Goal: Information Seeking & Learning: Learn about a topic

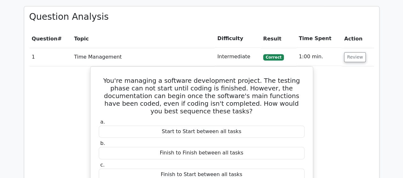
scroll to position [382, 0]
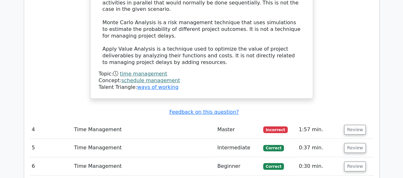
scroll to position [1223, 0]
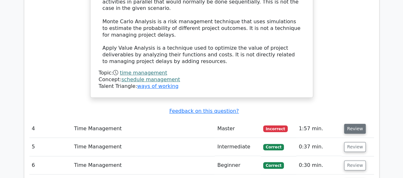
click at [352, 124] on button "Review" at bounding box center [355, 129] width 22 height 10
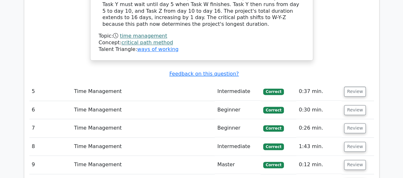
scroll to position [1580, 0]
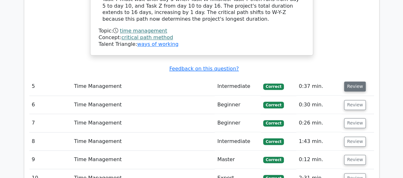
click at [351, 82] on button "Review" at bounding box center [355, 87] width 22 height 10
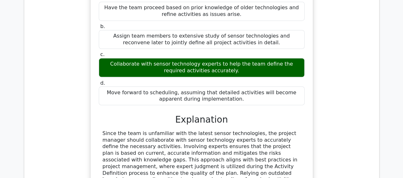
scroll to position [1867, 0]
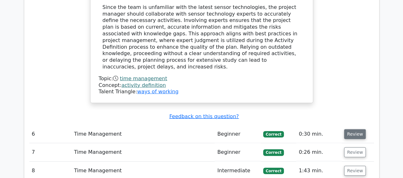
click at [355, 129] on button "Review" at bounding box center [355, 134] width 22 height 10
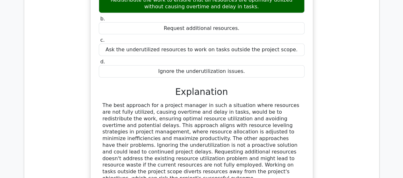
scroll to position [2185, 0]
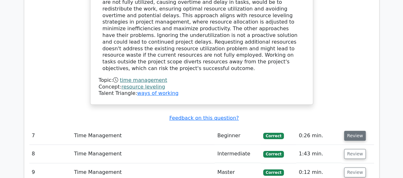
click at [349, 131] on button "Review" at bounding box center [355, 136] width 22 height 10
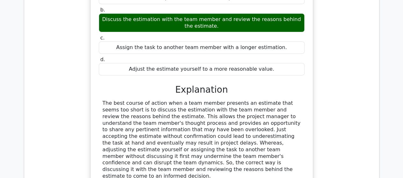
scroll to position [2472, 0]
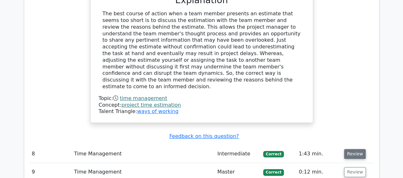
click at [352, 149] on button "Review" at bounding box center [355, 154] width 22 height 10
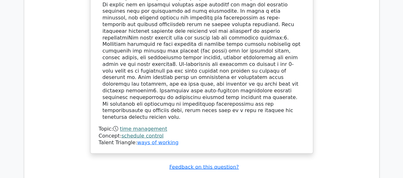
scroll to position [2886, 0]
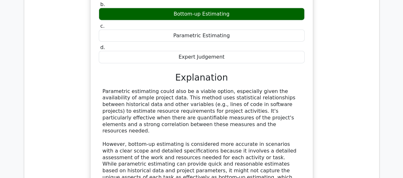
scroll to position [3167, 0]
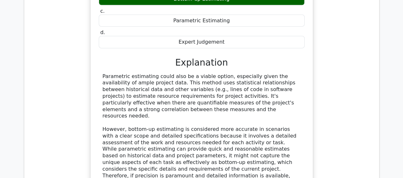
click at [69, 82] on div "You are about to make an accurate estimation of resources for an activity in a …" at bounding box center [201, 72] width 345 height 321
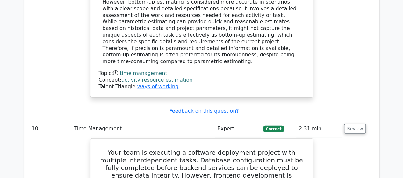
scroll to position [3281, 0]
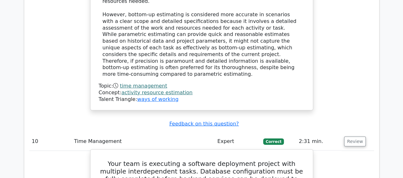
drag, startPoint x: 266, startPoint y: 45, endPoint x: 270, endPoint y: 50, distance: 6.4
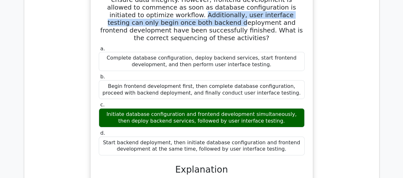
scroll to position [3472, 0]
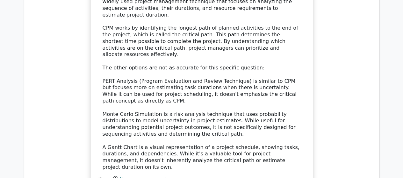
scroll to position [3918, 0]
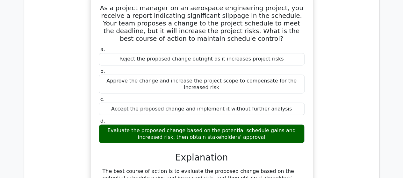
scroll to position [4205, 0]
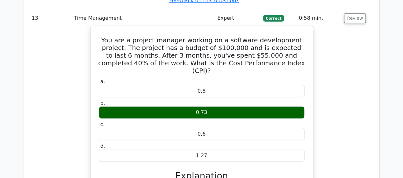
scroll to position [4524, 0]
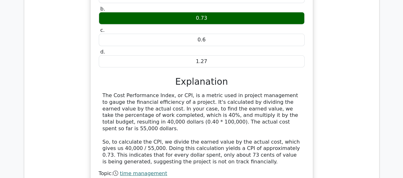
scroll to position [4619, 0]
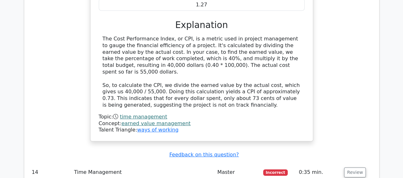
drag, startPoint x: 110, startPoint y: 119, endPoint x: 151, endPoint y: 118, distance: 40.8
copy div "Activity Definition"
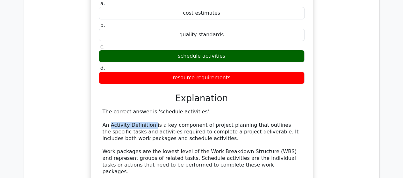
scroll to position [4874, 0]
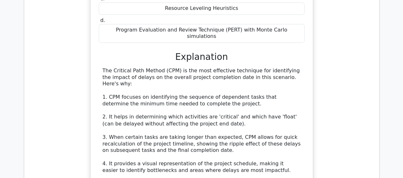
scroll to position [5320, 0]
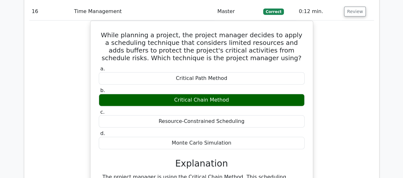
scroll to position [5671, 0]
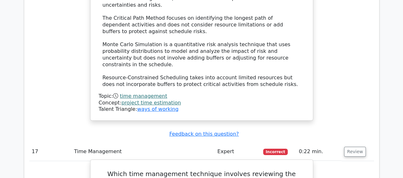
scroll to position [5894, 0]
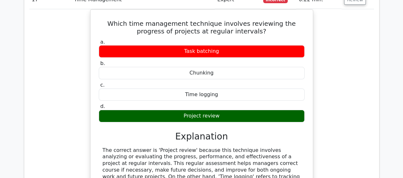
scroll to position [5989, 0]
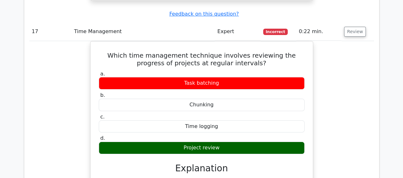
drag, startPoint x: 102, startPoint y: 151, endPoint x: 147, endPoint y: 153, distance: 44.3
copy div "Resource smoothing"
drag, startPoint x: 106, startPoint y: 34, endPoint x: 164, endPoint y: 34, distance: 58.6
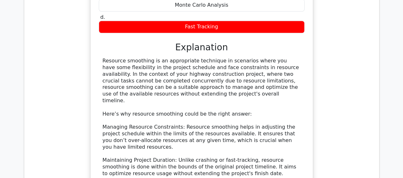
scroll to position [6403, 0]
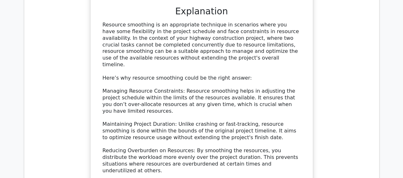
scroll to position [6435, 0]
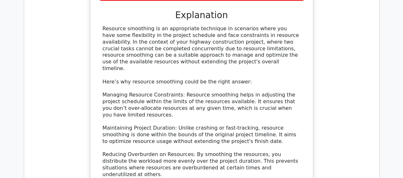
drag, startPoint x: 102, startPoint y: 48, endPoint x: 210, endPoint y: 67, distance: 110.0
copy h5 "In a critical path diagram for a project, Task B (3 days) can only begin after …"
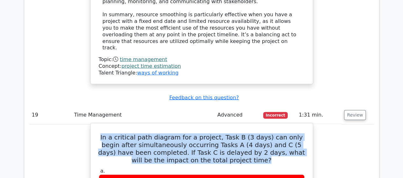
scroll to position [6722, 0]
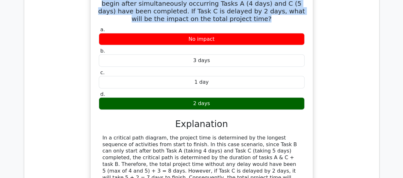
scroll to position [6849, 0]
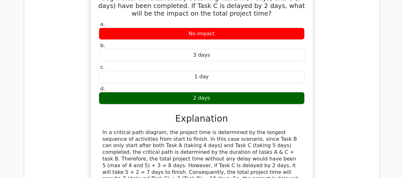
drag, startPoint x: 141, startPoint y: 97, endPoint x: 255, endPoint y: 107, distance: 113.9
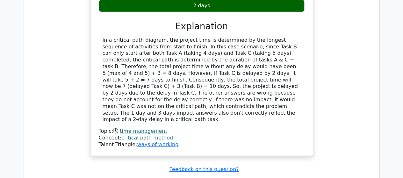
scroll to position [6945, 0]
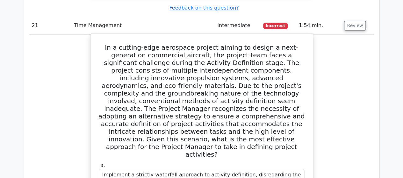
scroll to position [7423, 0]
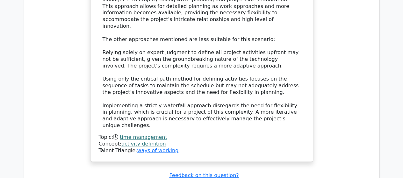
scroll to position [7710, 0]
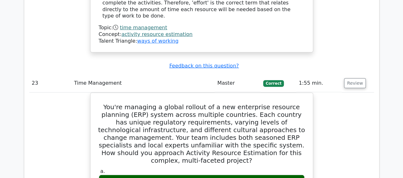
scroll to position [8156, 0]
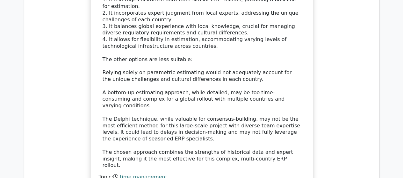
scroll to position [8474, 0]
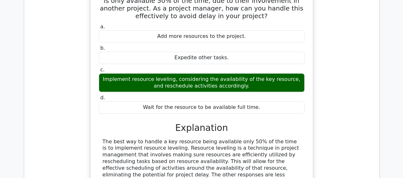
scroll to position [8761, 0]
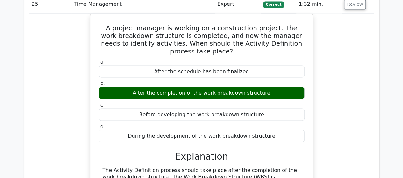
scroll to position [9016, 0]
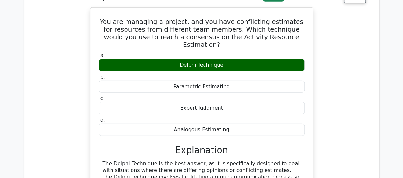
scroll to position [9366, 0]
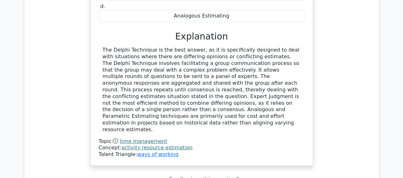
scroll to position [9462, 0]
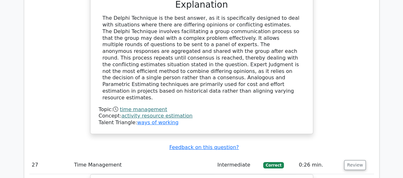
drag, startPoint x: 213, startPoint y: 97, endPoint x: 68, endPoint y: 93, distance: 145.0
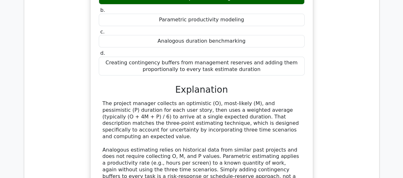
scroll to position [9717, 0]
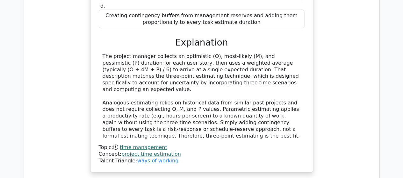
scroll to position [9780, 0]
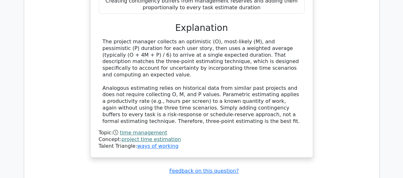
drag, startPoint x: 181, startPoint y: 91, endPoint x: 48, endPoint y: 81, distance: 133.2
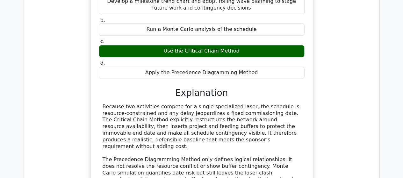
scroll to position [10067, 0]
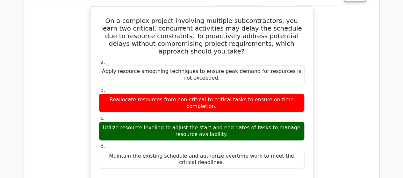
scroll to position [10354, 0]
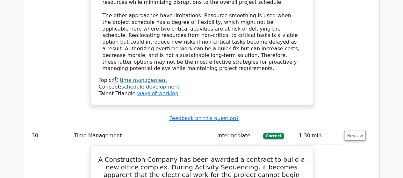
scroll to position [10609, 0]
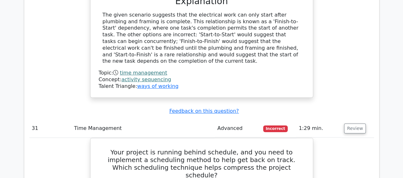
scroll to position [10991, 0]
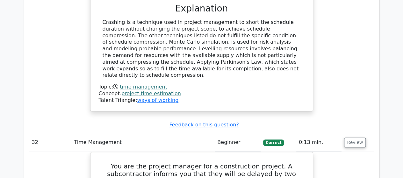
scroll to position [11309, 0]
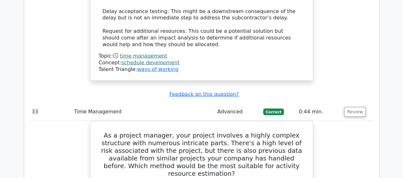
scroll to position [11628, 0]
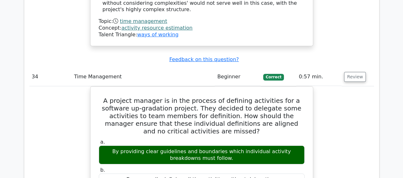
scroll to position [11978, 0]
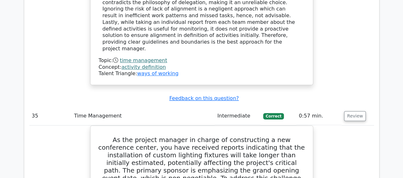
scroll to position [12297, 0]
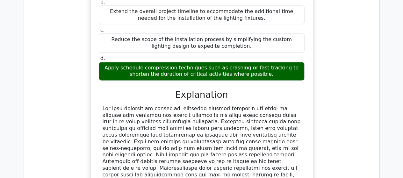
scroll to position [12552, 0]
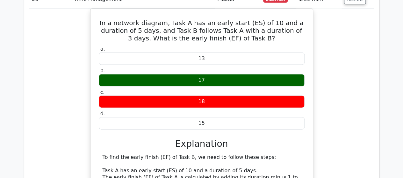
scroll to position [12871, 0]
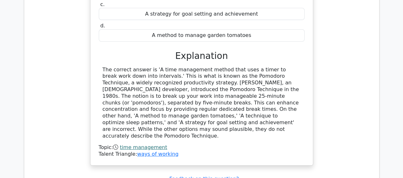
scroll to position [13125, 0]
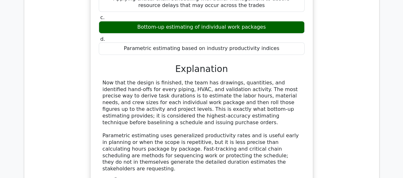
scroll to position [13476, 0]
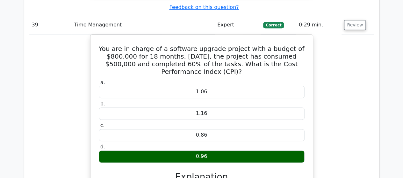
scroll to position [13763, 0]
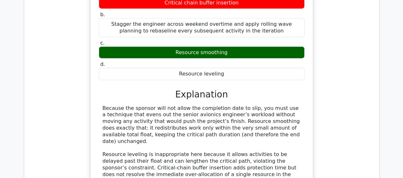
scroll to position [14049, 0]
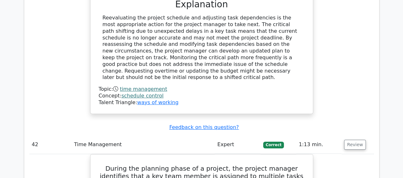
scroll to position [14495, 0]
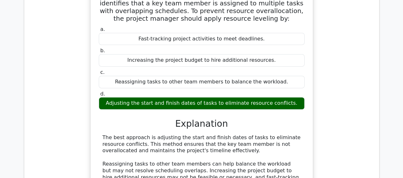
scroll to position [14686, 0]
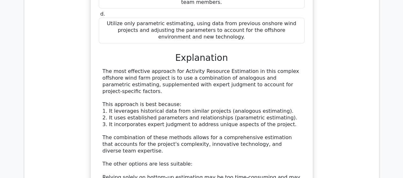
scroll to position [15069, 0]
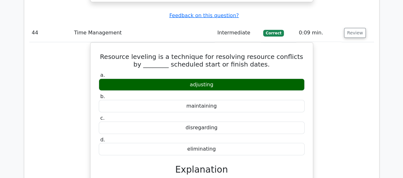
scroll to position [15387, 0]
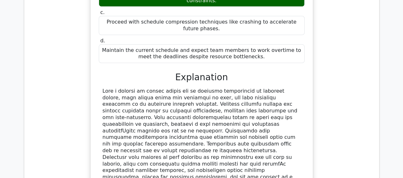
scroll to position [15801, 0]
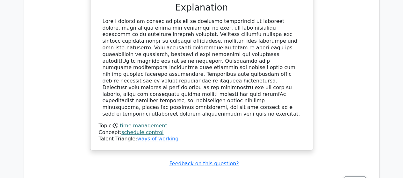
drag, startPoint x: 351, startPoint y: 32, endPoint x: 327, endPoint y: 38, distance: 24.8
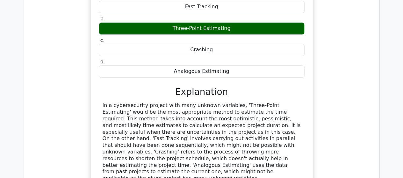
scroll to position [16120, 0]
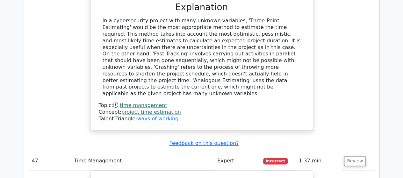
drag, startPoint x: 355, startPoint y: 84, endPoint x: 330, endPoint y: 86, distance: 24.6
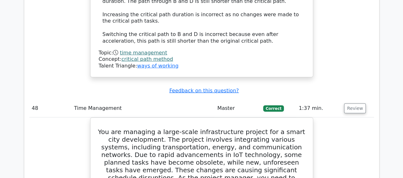
scroll to position [16566, 0]
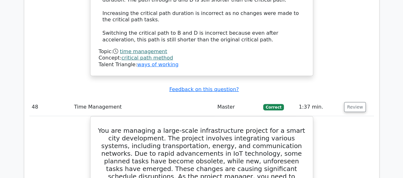
drag, startPoint x: 354, startPoint y: 116, endPoint x: 343, endPoint y: 117, distance: 11.5
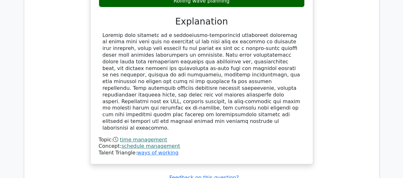
scroll to position [16916, 0]
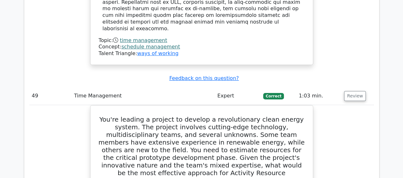
scroll to position [17139, 0]
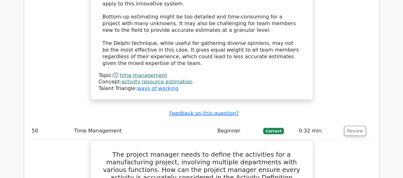
scroll to position [17522, 0]
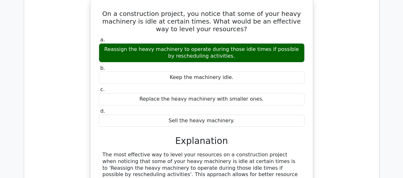
scroll to position [17968, 0]
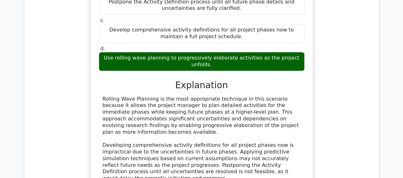
scroll to position [18318, 0]
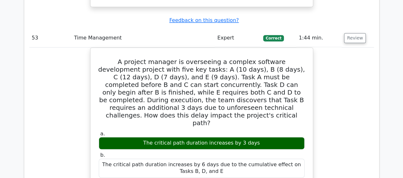
scroll to position [18669, 0]
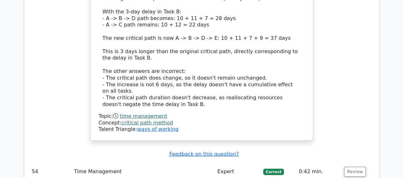
scroll to position [18987, 0]
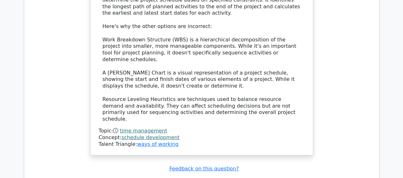
scroll to position [19306, 0]
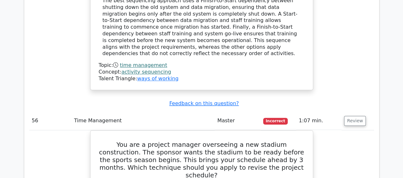
scroll to position [19624, 0]
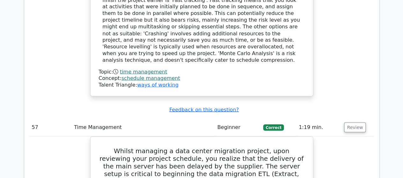
scroll to position [19911, 0]
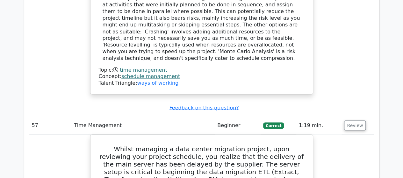
drag, startPoint x: 350, startPoint y: 100, endPoint x: 338, endPoint y: 102, distance: 12.2
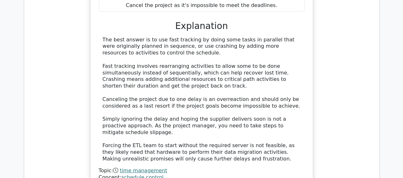
scroll to position [20198, 0]
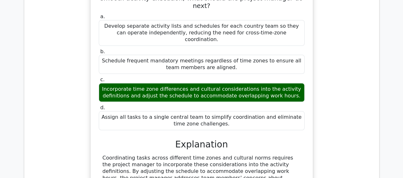
scroll to position [20548, 0]
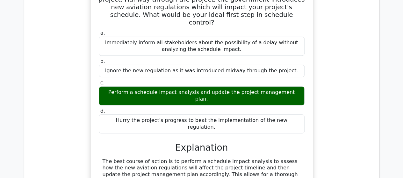
scroll to position [20867, 0]
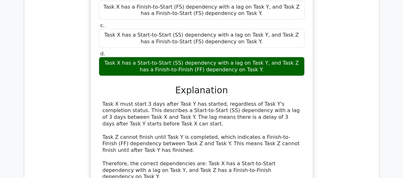
scroll to position [21217, 0]
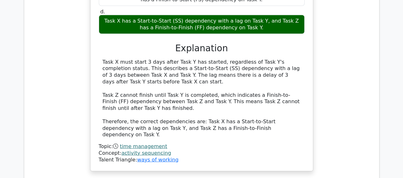
drag, startPoint x: 350, startPoint y: 65, endPoint x: 330, endPoint y: 72, distance: 21.3
drag, startPoint x: 103, startPoint y: 87, endPoint x: 288, endPoint y: 112, distance: 186.8
copy h5 "You are on a team responsible for developing a new mobile app. The design team …"
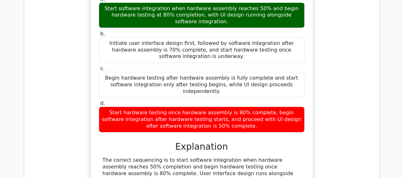
scroll to position [21504, 0]
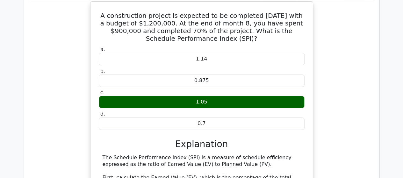
scroll to position [21791, 0]
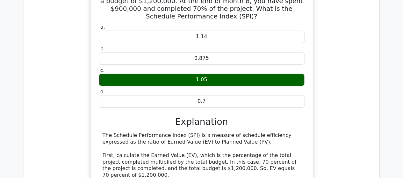
drag, startPoint x: 349, startPoint y: 88, endPoint x: 346, endPoint y: 90, distance: 3.6
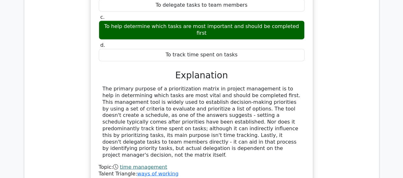
scroll to position [22205, 0]
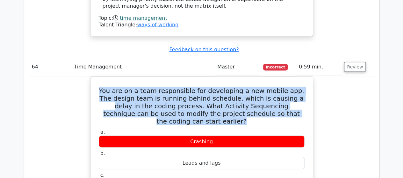
scroll to position [22492, 0]
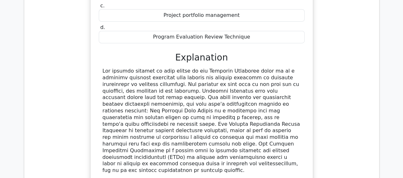
scroll to position [22810, 0]
drag, startPoint x: 354, startPoint y: 113, endPoint x: 346, endPoint y: 115, distance: 7.8
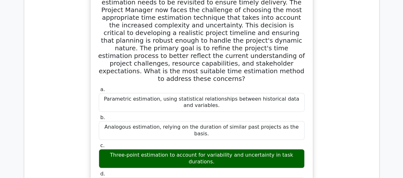
scroll to position [23129, 0]
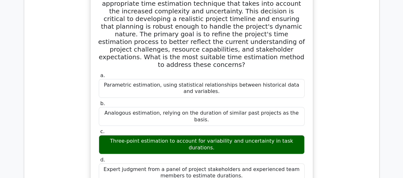
drag, startPoint x: 351, startPoint y: 47, endPoint x: 347, endPoint y: 49, distance: 4.3
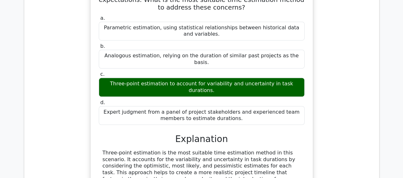
scroll to position [23352, 0]
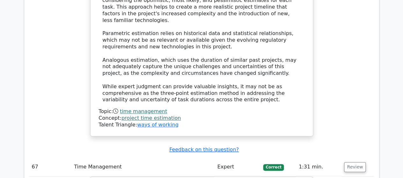
drag, startPoint x: 354, startPoint y: 83, endPoint x: 347, endPoint y: 86, distance: 7.7
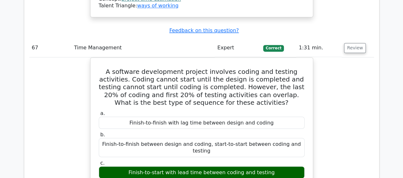
scroll to position [23479, 0]
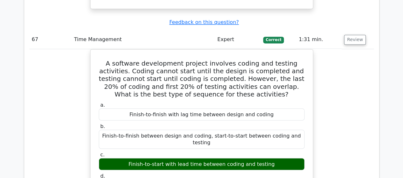
drag, startPoint x: 287, startPoint y: 41, endPoint x: 282, endPoint y: 66, distance: 25.2
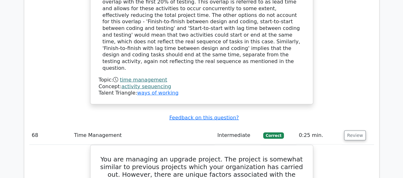
scroll to position [23798, 0]
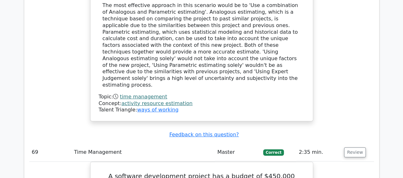
scroll to position [24021, 0]
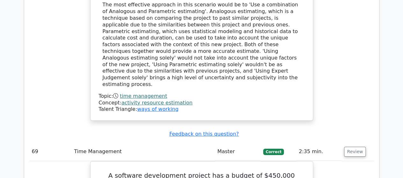
drag, startPoint x: 349, startPoint y: 140, endPoint x: 310, endPoint y: 136, distance: 39.1
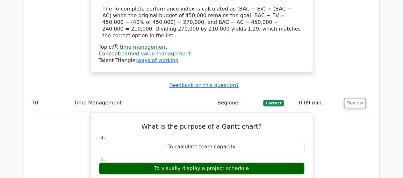
scroll to position [24403, 0]
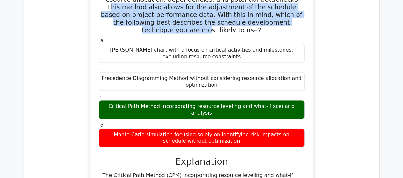
scroll to position [24753, 0]
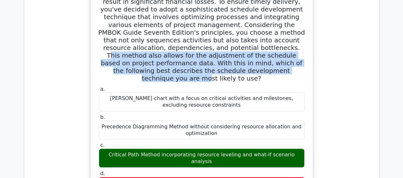
drag, startPoint x: 349, startPoint y: 89, endPoint x: 319, endPoint y: 92, distance: 30.5
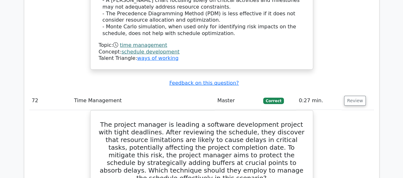
scroll to position [25072, 0]
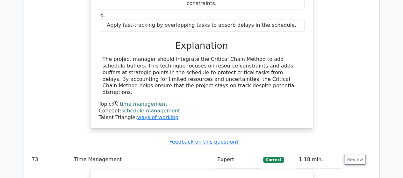
scroll to position [25327, 0]
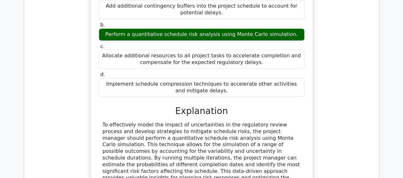
scroll to position [25550, 0]
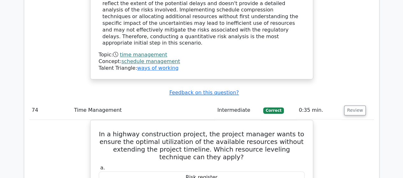
scroll to position [25773, 0]
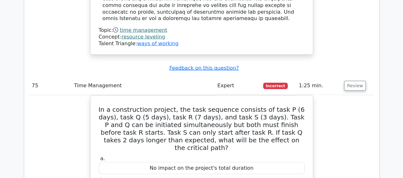
scroll to position [26123, 0]
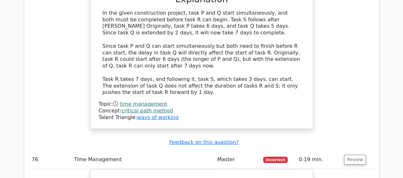
scroll to position [26378, 0]
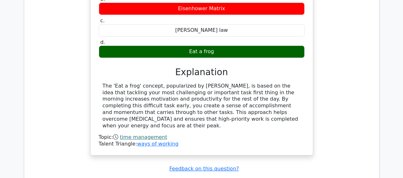
scroll to position [26665, 0]
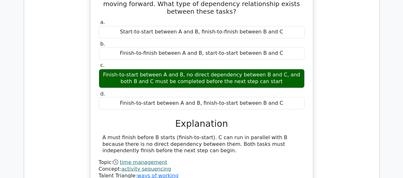
scroll to position [27111, 0]
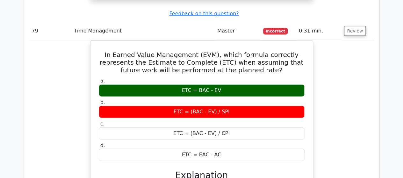
scroll to position [27366, 0]
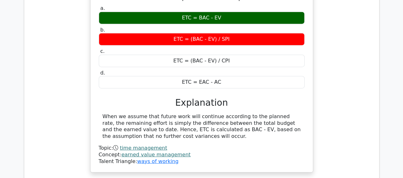
drag, startPoint x: 352, startPoint y: 137, endPoint x: 338, endPoint y: 138, distance: 14.0
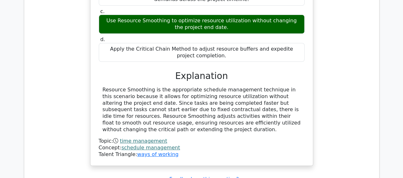
scroll to position [27716, 0]
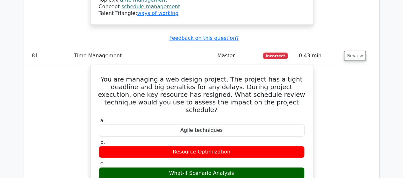
scroll to position [28035, 0]
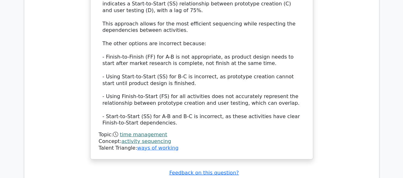
scroll to position [28481, 0]
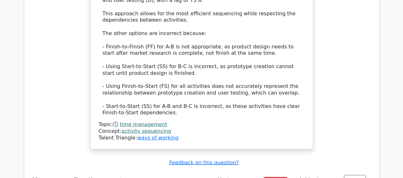
drag, startPoint x: 351, startPoint y: 57, endPoint x: 347, endPoint y: 59, distance: 4.6
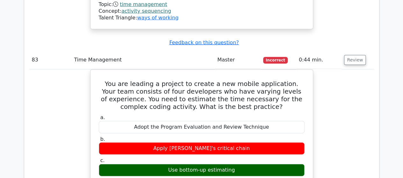
scroll to position [28736, 0]
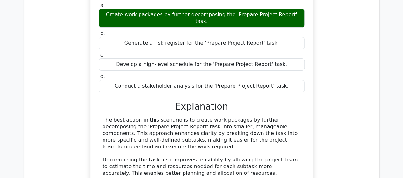
scroll to position [29086, 0]
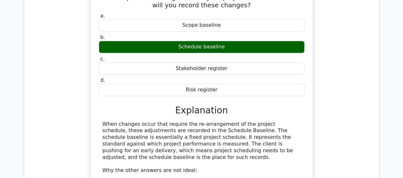
scroll to position [29405, 0]
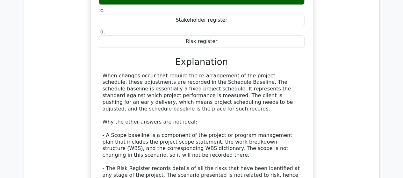
drag, startPoint x: 348, startPoint y: 136, endPoint x: 331, endPoint y: 132, distance: 17.3
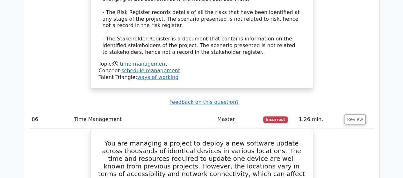
scroll to position [29691, 0]
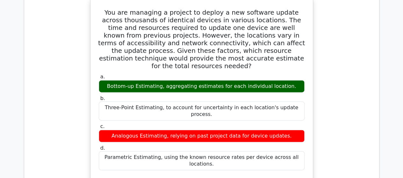
drag, startPoint x: 352, startPoint y: 104, endPoint x: 341, endPoint y: 106, distance: 11.3
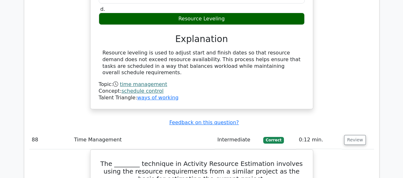
scroll to position [30106, 0]
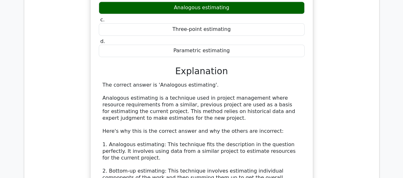
scroll to position [30392, 0]
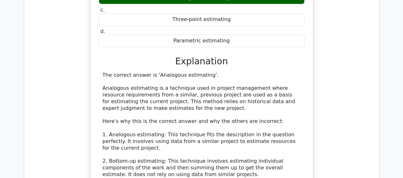
drag, startPoint x: 354, startPoint y: 129, endPoint x: 334, endPoint y: 129, distance: 19.8
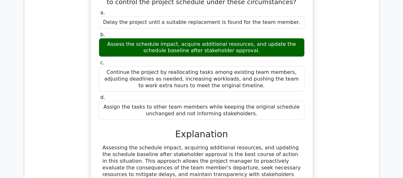
scroll to position [30806, 0]
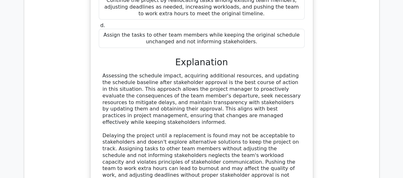
scroll to position [31029, 0]
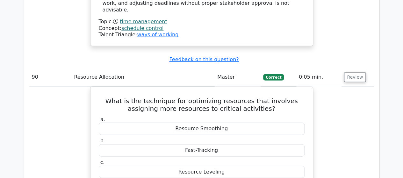
drag, startPoint x: 347, startPoint y: 132, endPoint x: 304, endPoint y: 132, distance: 42.7
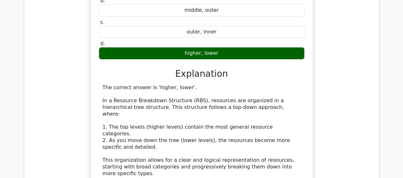
scroll to position [31507, 0]
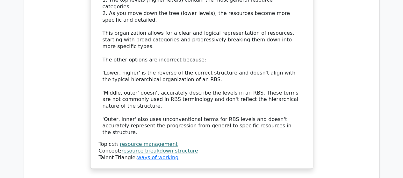
scroll to position [31730, 0]
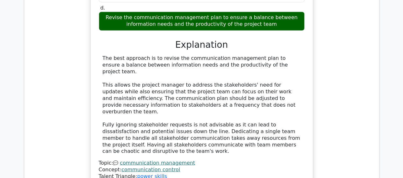
scroll to position [31953, 0]
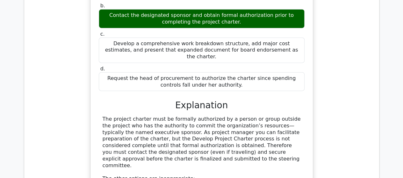
scroll to position [32272, 0]
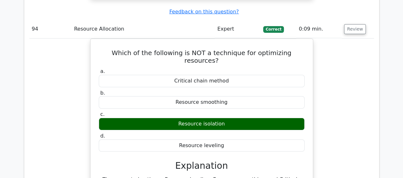
scroll to position [32654, 0]
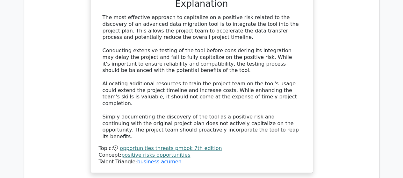
scroll to position [33036, 0]
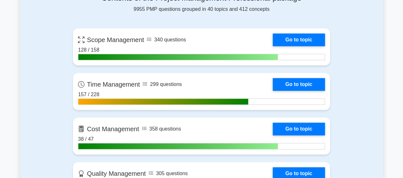
scroll to position [255, 0]
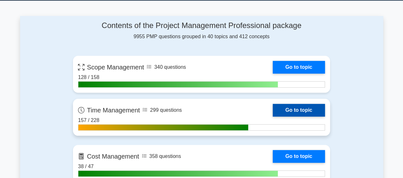
click at [273, 108] on link "Go to topic" at bounding box center [299, 110] width 52 height 13
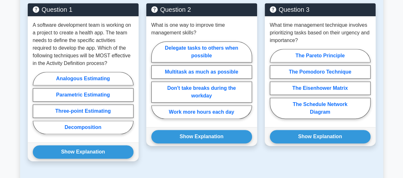
scroll to position [350, 0]
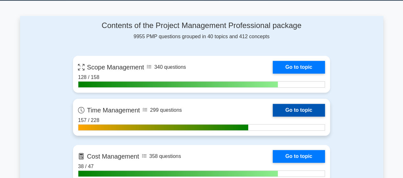
click at [273, 117] on link "Go to topic" at bounding box center [299, 110] width 52 height 13
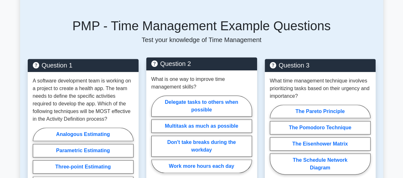
scroll to position [319, 0]
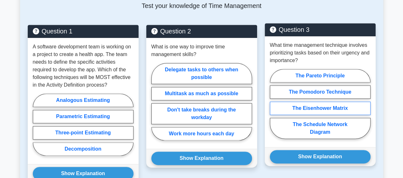
click at [313, 109] on label "The Eisenhower Matrix" at bounding box center [320, 108] width 101 height 13
click at [274, 108] on input "The Eisenhower Matrix" at bounding box center [272, 106] width 4 height 4
radio input "true"
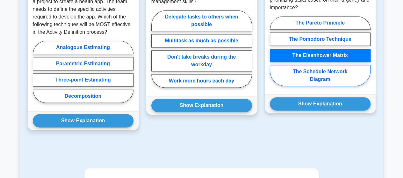
scroll to position [382, 0]
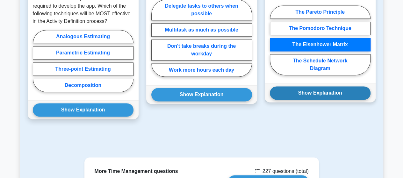
click at [316, 93] on button "Show Explanation" at bounding box center [320, 92] width 101 height 13
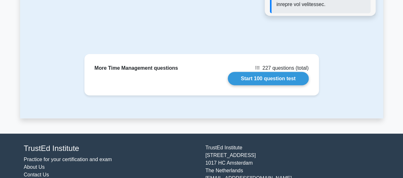
scroll to position [747, 0]
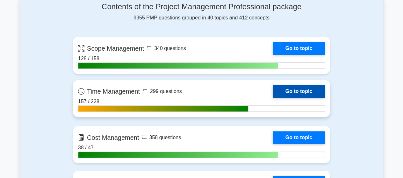
scroll to position [350, 0]
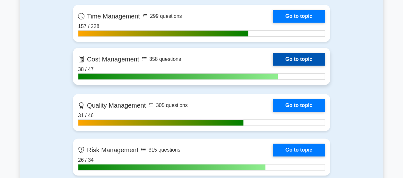
click at [273, 61] on link "Go to topic" at bounding box center [299, 59] width 52 height 13
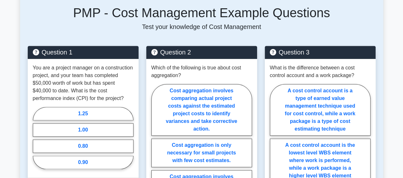
scroll to position [319, 0]
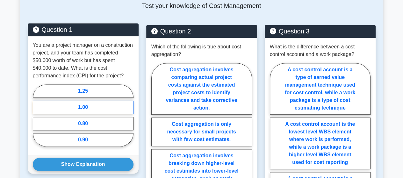
drag, startPoint x: 90, startPoint y: 84, endPoint x: 85, endPoint y: 100, distance: 16.5
click at [90, 84] on label "1.25" at bounding box center [83, 90] width 101 height 13
click at [37, 115] on input "1.25" at bounding box center [35, 117] width 4 height 4
radio input "true"
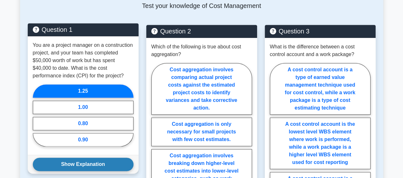
click at [77, 158] on button "Show Explanation" at bounding box center [83, 164] width 101 height 13
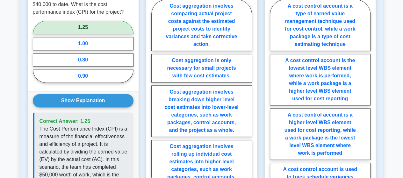
scroll to position [414, 0]
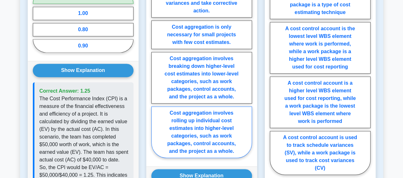
click at [187, 123] on label "Cost aggregation involves rolling up individual cost estimates into higher-leve…" at bounding box center [201, 132] width 101 height 52
click at [155, 66] on input "Cost aggregation involves rolling up individual cost estimates into higher-leve…" at bounding box center [153, 64] width 4 height 4
radio input "true"
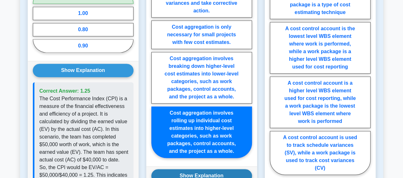
click at [195, 169] on button "Show Explanation" at bounding box center [201, 175] width 101 height 13
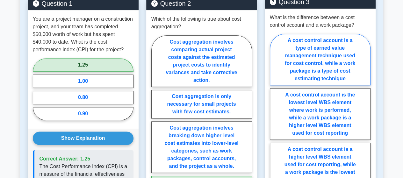
scroll to position [382, 0]
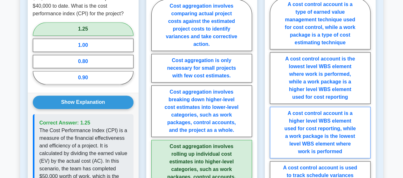
click at [319, 126] on label "A cost control account is a higher level WBS element used for cost reporting, w…" at bounding box center [320, 133] width 101 height 52
click at [274, 105] on input "A cost control account is a higher level WBS element used for cost reporting, w…" at bounding box center [272, 103] width 4 height 4
radio input "true"
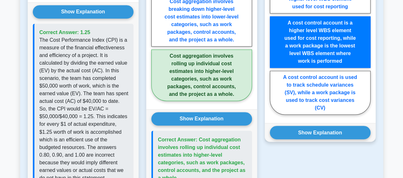
scroll to position [478, 0]
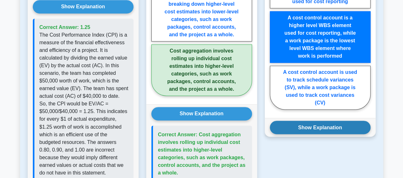
click at [316, 121] on button "Show Explanation" at bounding box center [320, 127] width 101 height 13
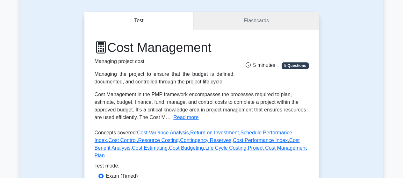
scroll to position [64, 0]
